Goal: Task Accomplishment & Management: Manage account settings

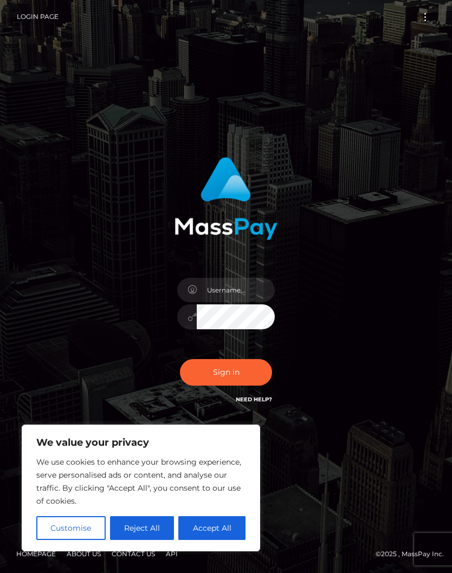
click at [228, 528] on button "Accept All" at bounding box center [211, 528] width 67 height 24
checkbox input "true"
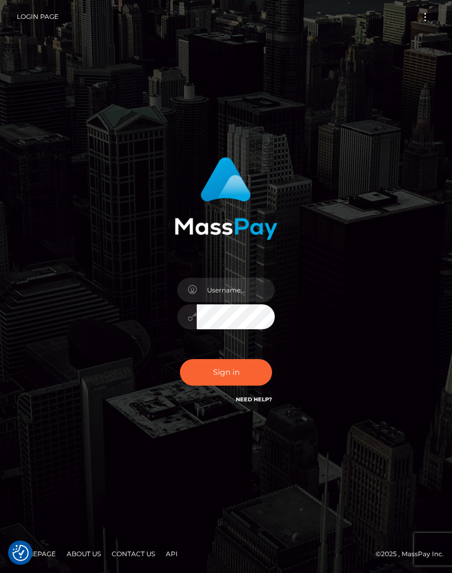
click at [248, 302] on input "text" at bounding box center [236, 290] width 78 height 24
type input "persiandelight87@gmail.com"
click at [240, 385] on button "Sign in" at bounding box center [226, 372] width 92 height 27
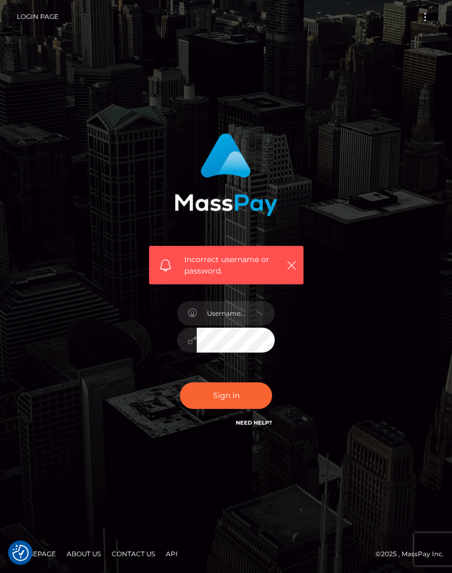
click at [428, 17] on button "Toggle navigation" at bounding box center [425, 17] width 20 height 15
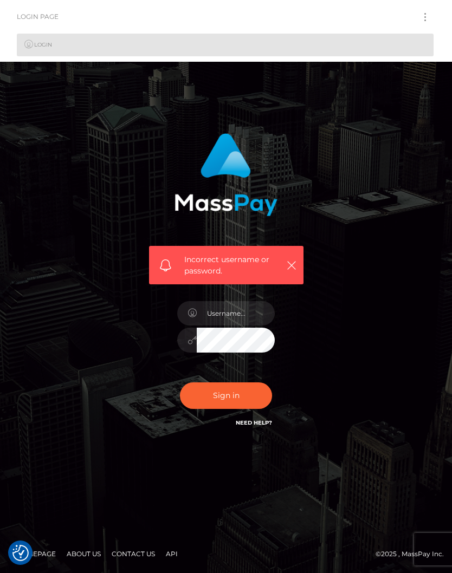
click at [394, 52] on link "Login" at bounding box center [225, 45] width 416 height 23
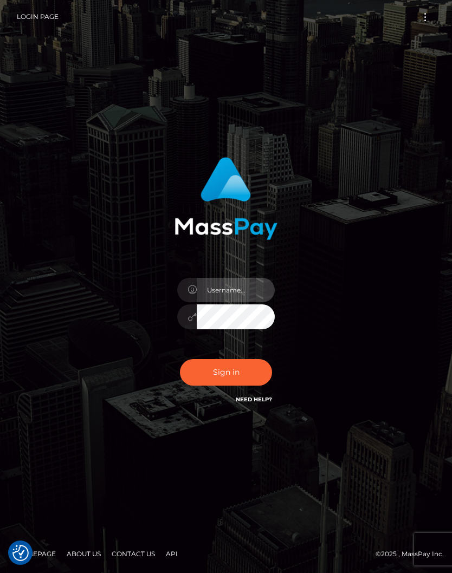
click at [254, 302] on input "text" at bounding box center [236, 290] width 78 height 24
type input "1987-07-24"
click at [247, 385] on button "Sign in" at bounding box center [226, 372] width 92 height 27
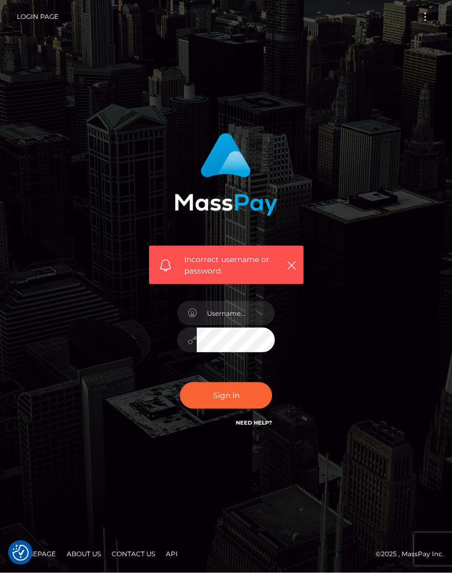
scroll to position [23, 0]
click at [304, 263] on div "Incorrect username or password." at bounding box center [226, 204] width 171 height 159
click at [249, 313] on input "text" at bounding box center [236, 313] width 78 height 24
type input "persiandelight87@gmail.com"
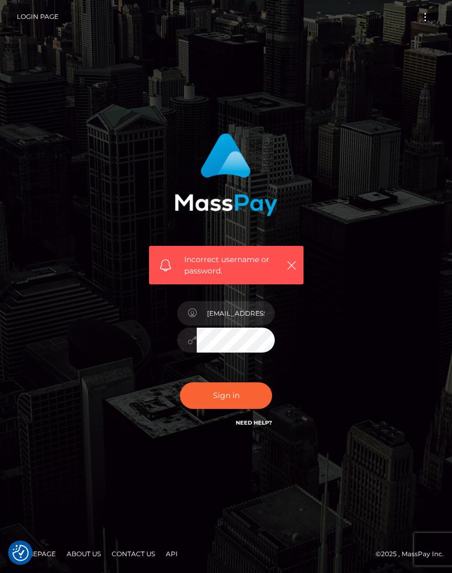
click at [256, 399] on button "Sign in" at bounding box center [226, 395] width 92 height 27
click at [426, 19] on button "Toggle navigation" at bounding box center [425, 17] width 20 height 15
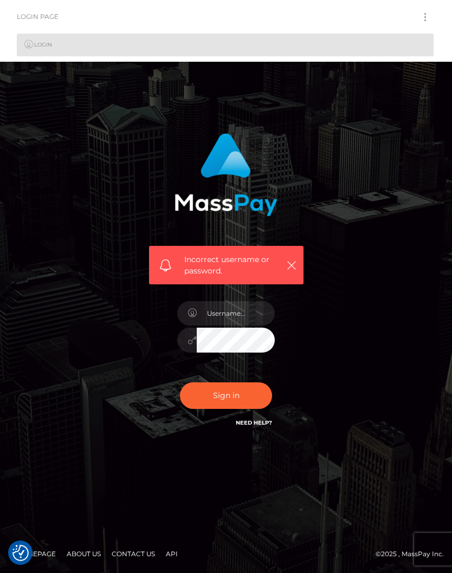
click at [364, 43] on link "Login" at bounding box center [225, 45] width 416 height 23
